Goal: Obtain resource: Download file/media

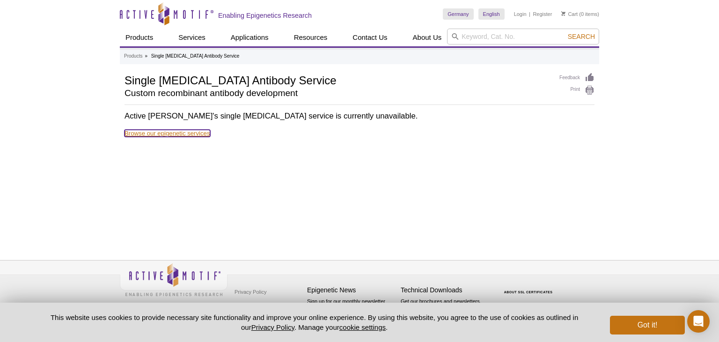
click at [196, 132] on link "Browse our epigenetic services" at bounding box center [168, 133] width 86 height 7
click at [164, 134] on link "Browse our epigenetic services" at bounding box center [168, 133] width 86 height 7
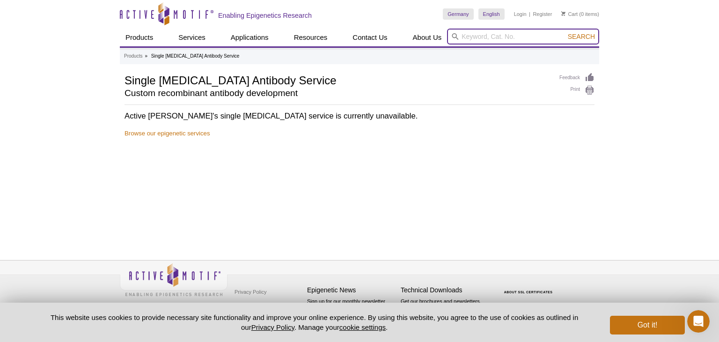
click at [477, 34] on input "search" at bounding box center [523, 37] width 152 height 16
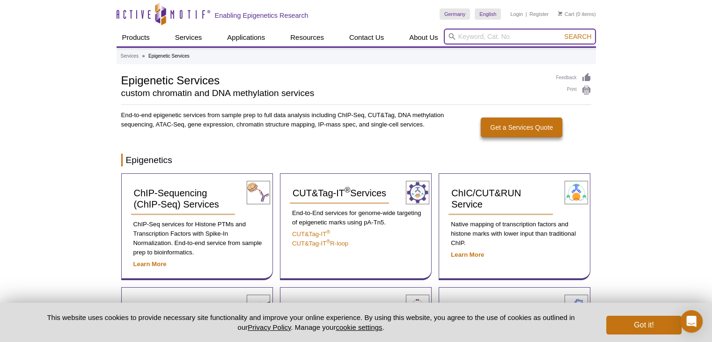
click at [477, 34] on input "search" at bounding box center [520, 37] width 152 height 16
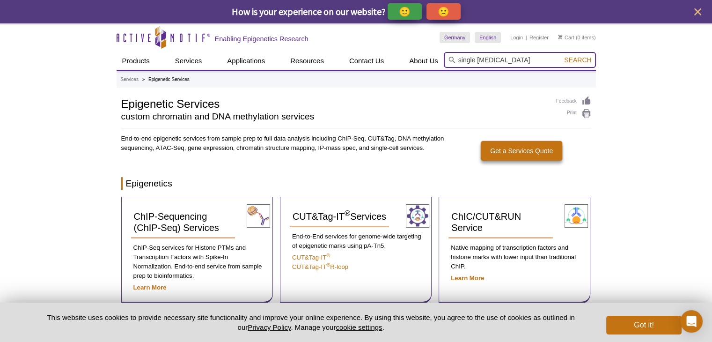
type input "single b-cell"
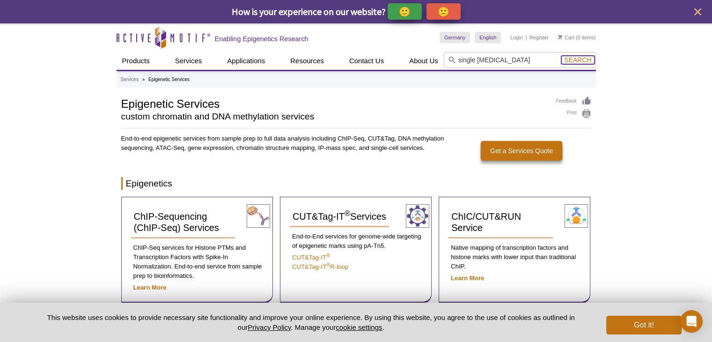
click at [581, 59] on span "Search" at bounding box center [577, 59] width 27 height 7
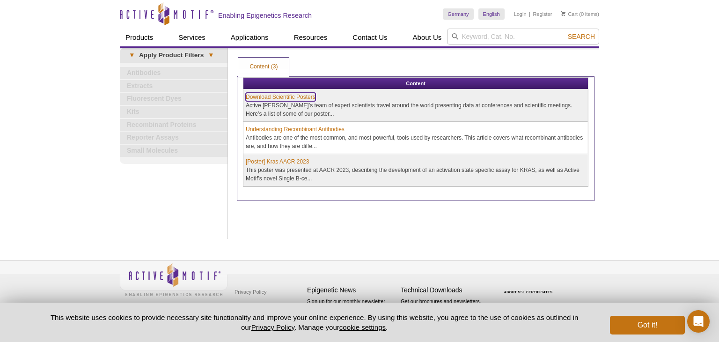
click at [300, 95] on link "Download Scientific Posters" at bounding box center [281, 97] width 70 height 8
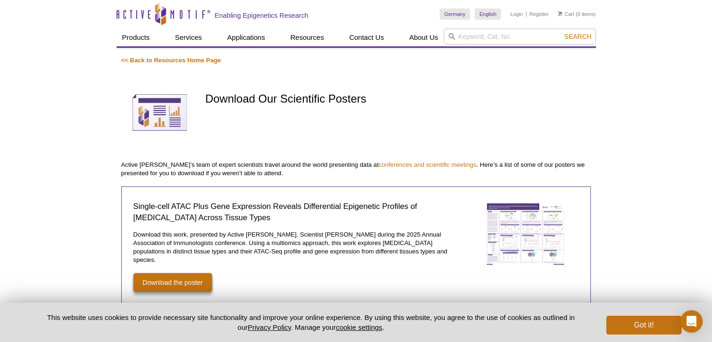
scroll to position [110, 0]
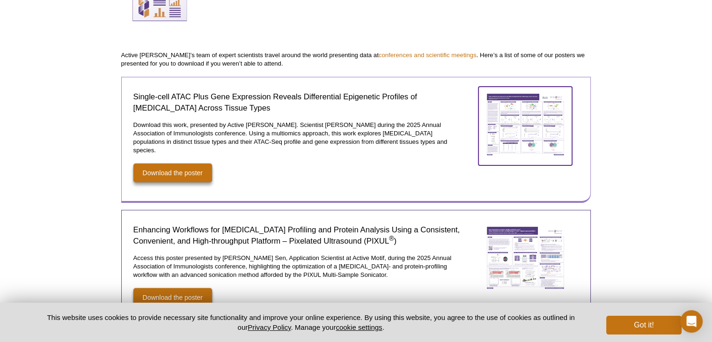
click at [538, 135] on img at bounding box center [526, 125] width 94 height 76
click at [519, 124] on img at bounding box center [526, 125] width 94 height 76
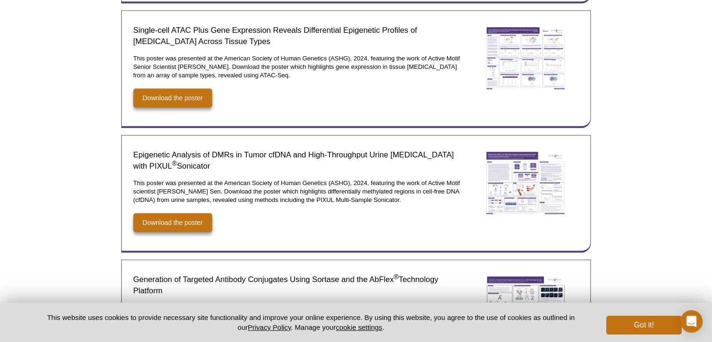
scroll to position [558, 0]
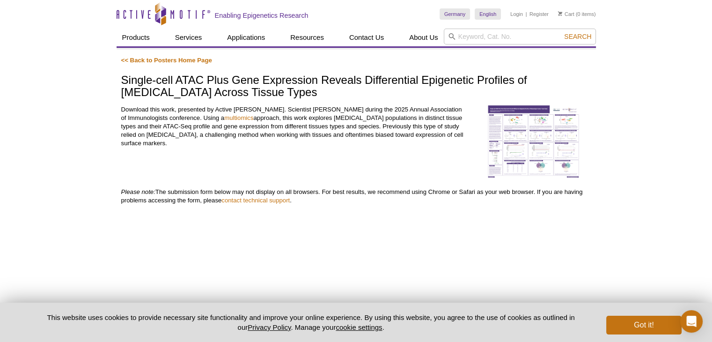
click at [487, 143] on img at bounding box center [534, 141] width 94 height 73
click at [508, 137] on img at bounding box center [534, 141] width 94 height 73
click at [468, 32] on input "search" at bounding box center [520, 37] width 152 height 16
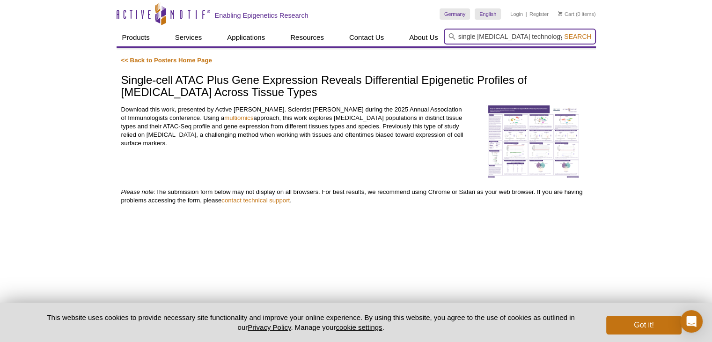
type input "single b-cell technology"
click at [561, 32] on button "Search" at bounding box center [577, 36] width 33 height 8
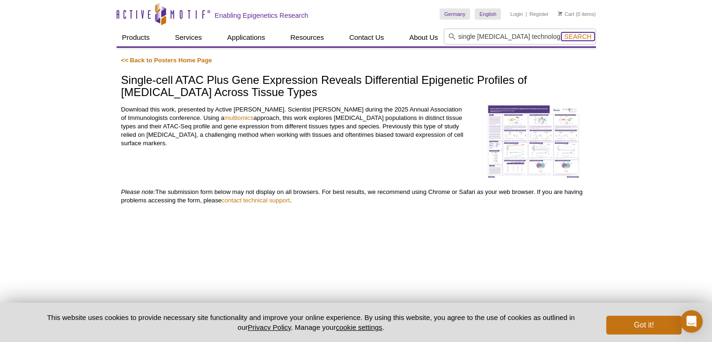
click at [569, 39] on span "Search" at bounding box center [577, 36] width 27 height 7
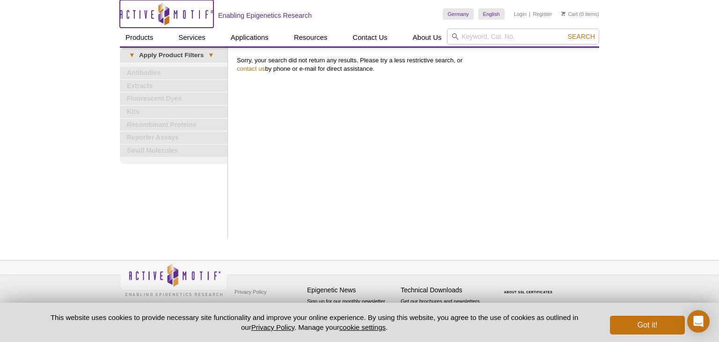
click at [189, 11] on icon "Active Motif Logo" at bounding box center [167, 13] width 94 height 23
